Goal: Task Accomplishment & Management: Use online tool/utility

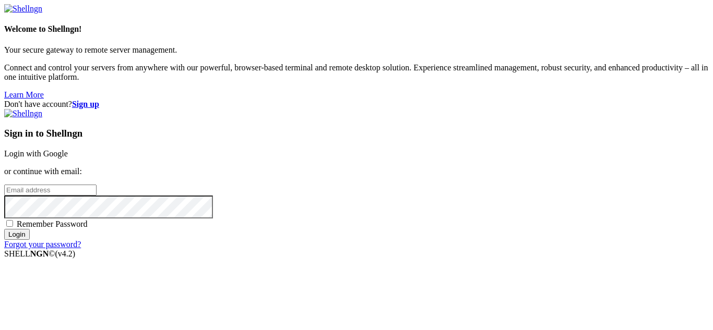
click at [97, 185] on input "email" at bounding box center [50, 190] width 92 height 11
type input "[EMAIL_ADDRESS][DOMAIN_NAME]"
click at [4, 229] on input "Login" at bounding box center [17, 234] width 26 height 11
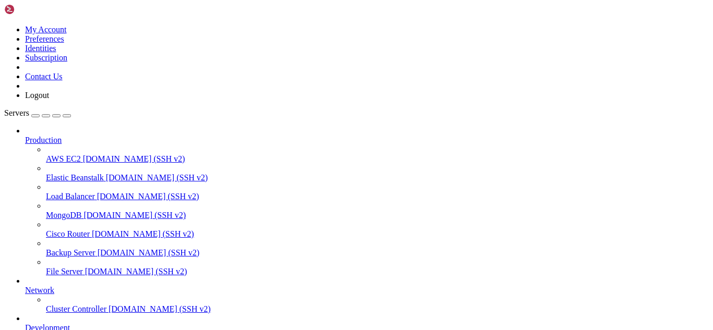
scroll to position [91, 0]
click at [27, 323] on link "Development" at bounding box center [366, 327] width 683 height 9
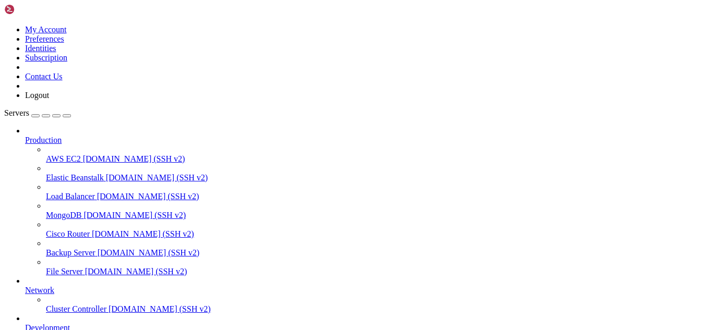
click at [25, 323] on link "Development" at bounding box center [366, 327] width 683 height 9
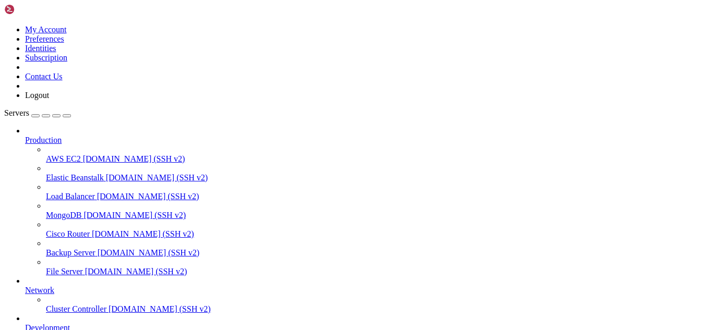
type input "/home/mango"
drag, startPoint x: 7, startPoint y: 825, endPoint x: 422, endPoint y: 793, distance: 416.4
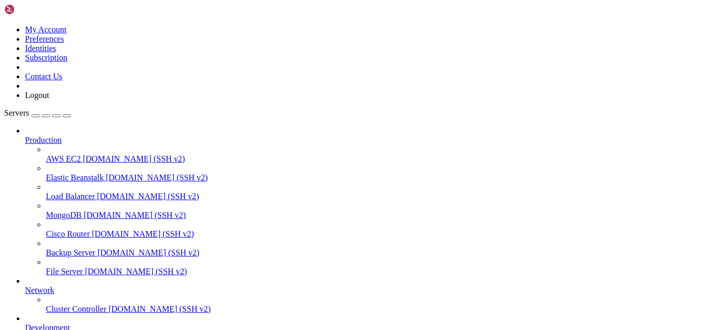
drag, startPoint x: 585, startPoint y: 827, endPoint x: 473, endPoint y: 825, distance: 112.2
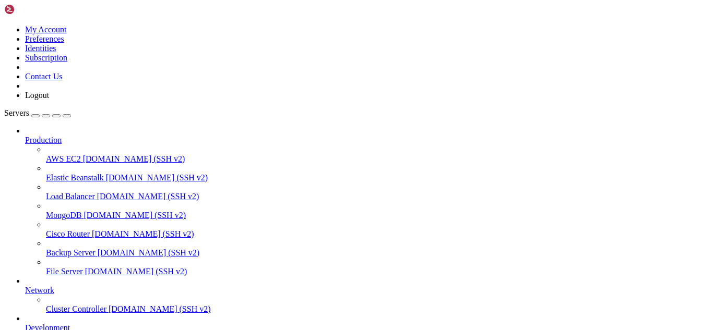
drag, startPoint x: 559, startPoint y: 826, endPoint x: 8, endPoint y: 826, distance: 551.4
drag, startPoint x: 258, startPoint y: 845, endPoint x: 7, endPoint y: 692, distance: 293.3
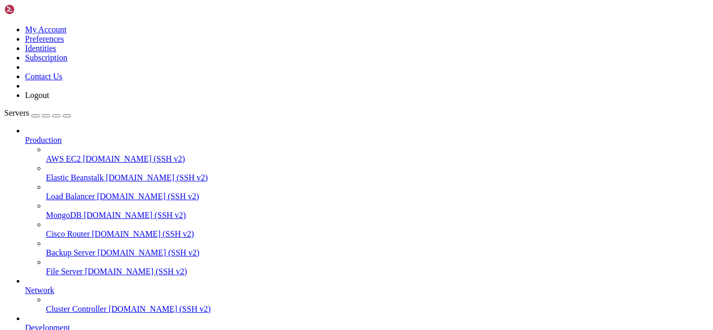
drag, startPoint x: 9, startPoint y: 691, endPoint x: 335, endPoint y: 843, distance: 360.1
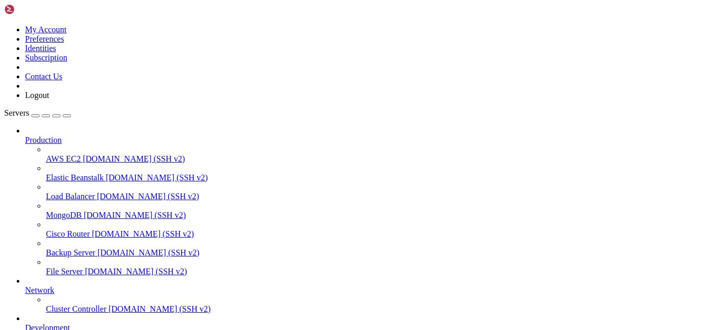
copy div "[DATE] 21:22:42 mango-server wings[28824]: INFO: [[DATE] 21:22:42.213] writing …"
drag, startPoint x: 10, startPoint y: 835, endPoint x: 180, endPoint y: 842, distance: 170.2
